Goal: Task Accomplishment & Management: Manage account settings

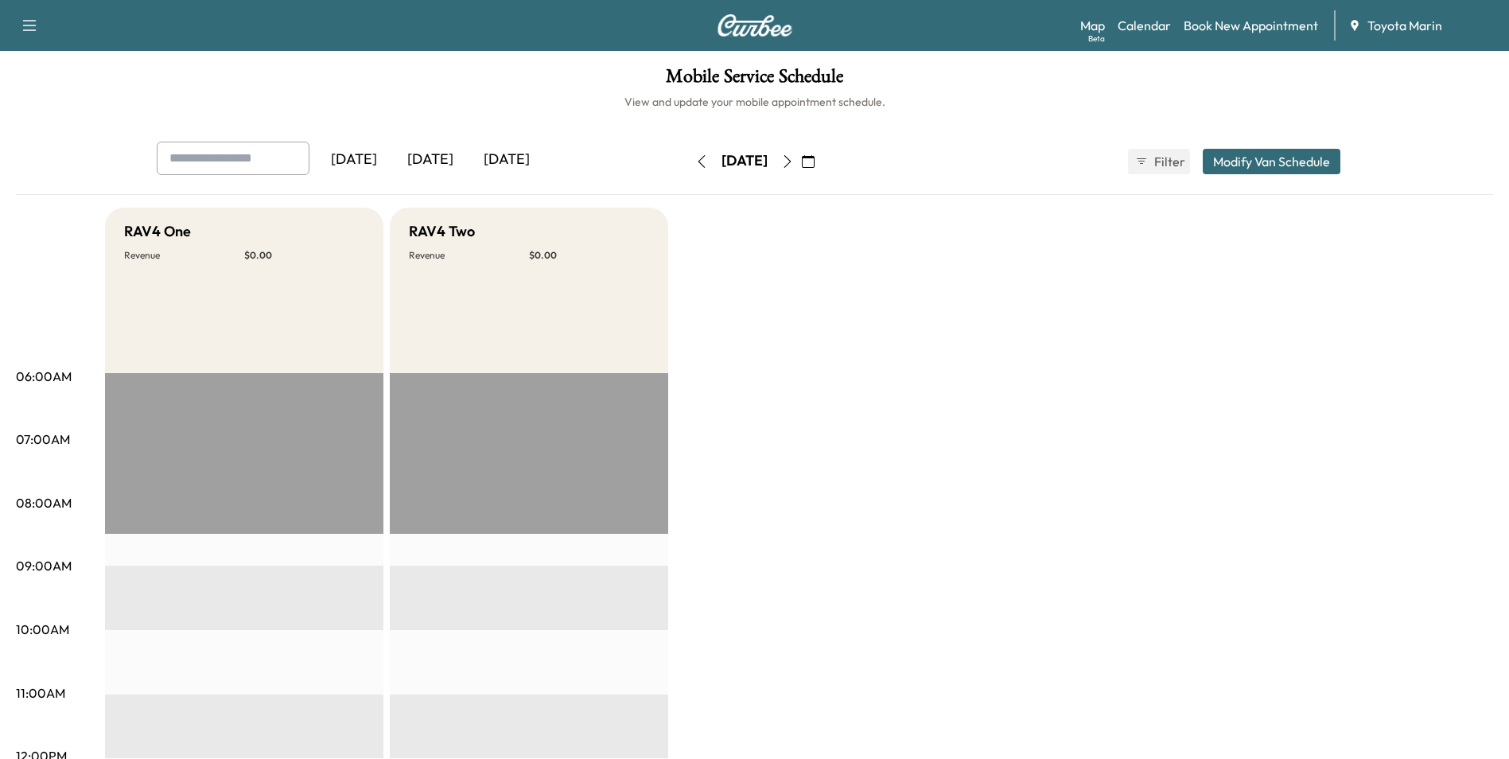
click at [794, 158] on icon "button" at bounding box center [787, 161] width 13 height 13
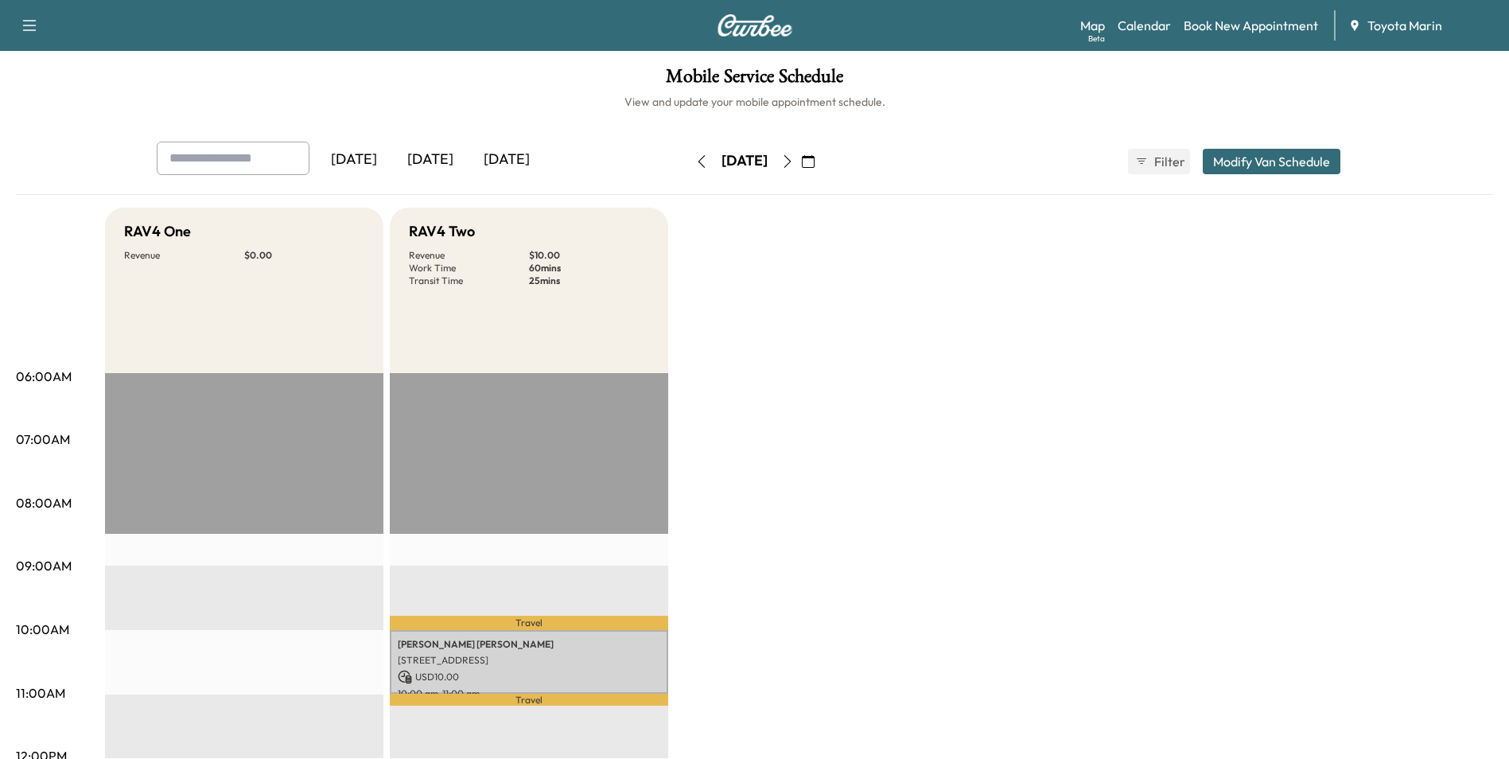
click at [801, 163] on button "button" at bounding box center [787, 161] width 27 height 25
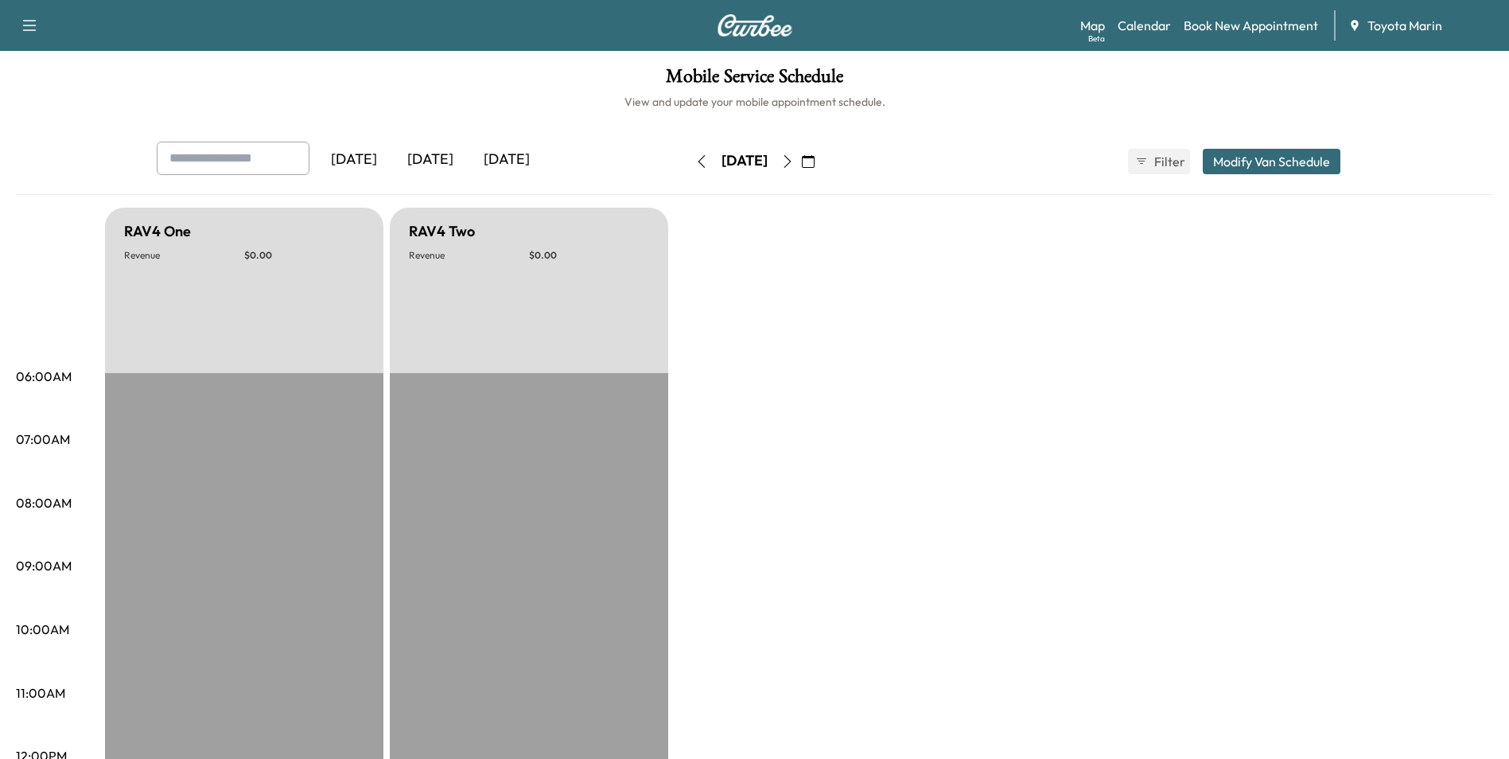
click at [794, 160] on icon "button" at bounding box center [787, 161] width 13 height 13
drag, startPoint x: 658, startPoint y: 157, endPoint x: 648, endPoint y: 154, distance: 9.8
click at [688, 156] on button "button" at bounding box center [701, 161] width 27 height 25
click at [695, 161] on icon "button" at bounding box center [701, 161] width 13 height 13
